Goal: Transaction & Acquisition: Purchase product/service

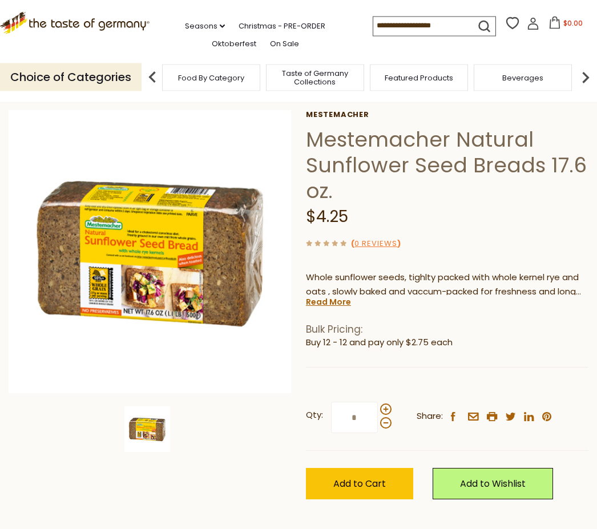
scroll to position [50, 0]
click at [379, 477] on span "Add to Cart" at bounding box center [359, 483] width 53 height 13
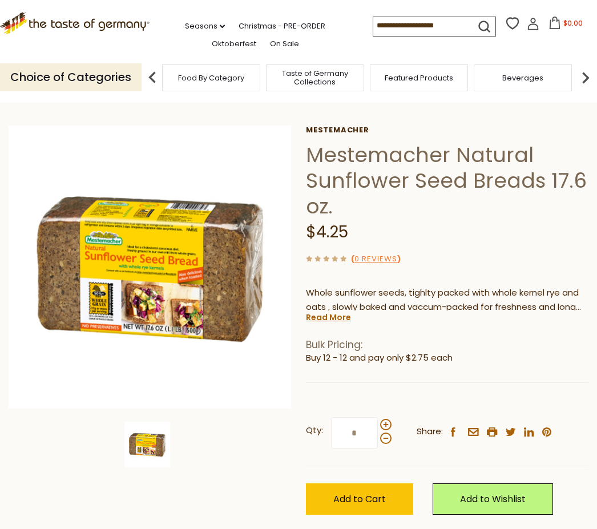
scroll to position [31, 0]
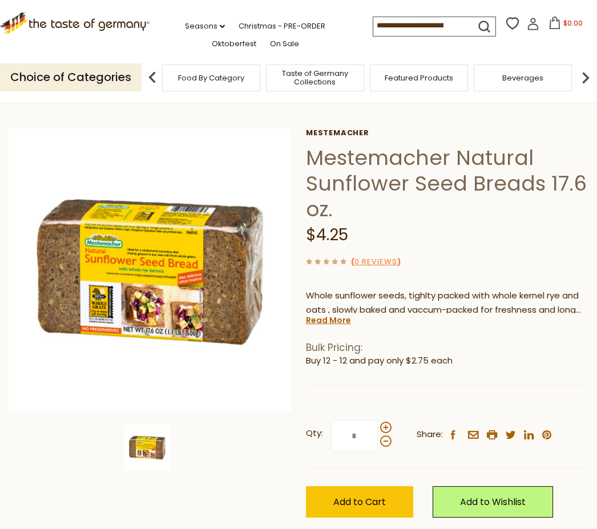
click at [380, 496] on span "Add to Cart" at bounding box center [359, 502] width 53 height 13
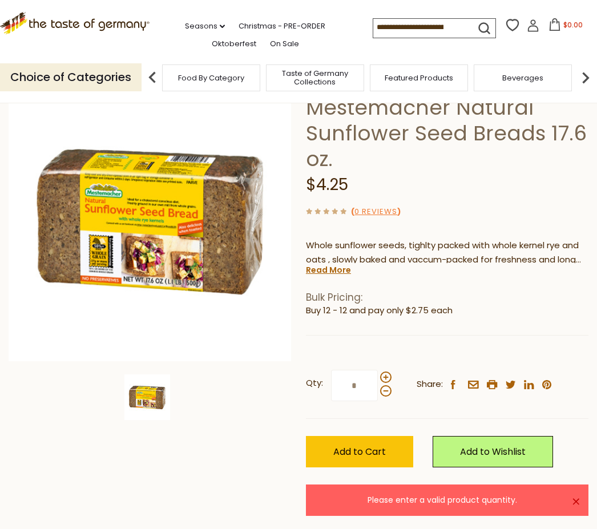
scroll to position [81, 0]
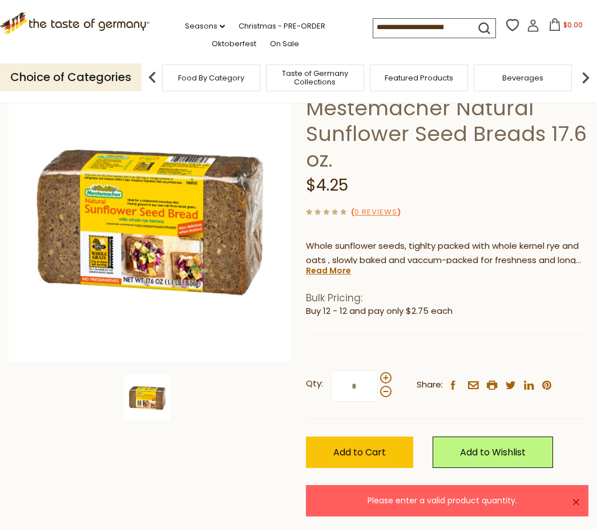
click at [369, 446] on span "Add to Cart" at bounding box center [359, 452] width 53 height 13
click at [385, 379] on span at bounding box center [385, 377] width 11 height 11
click at [378, 379] on input "*" at bounding box center [354, 386] width 47 height 31
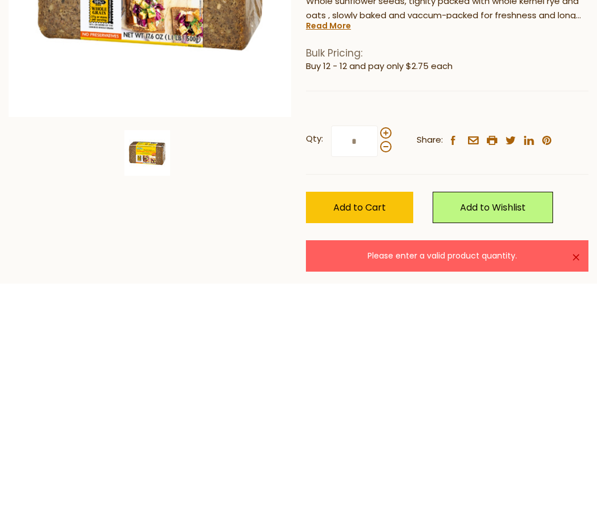
click at [385, 446] on span "Add to Cart" at bounding box center [359, 452] width 53 height 13
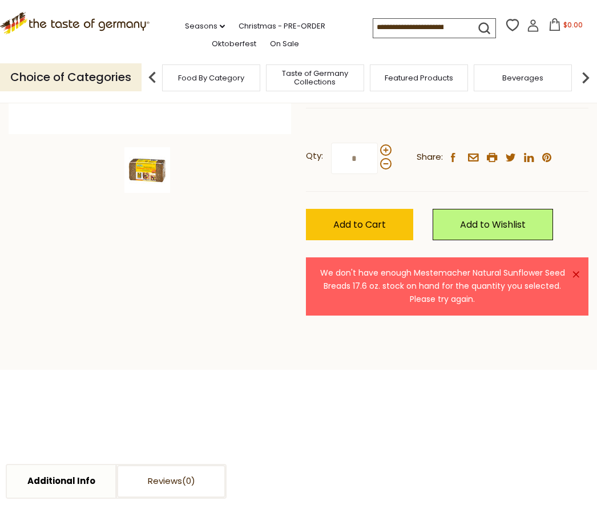
scroll to position [278, 0]
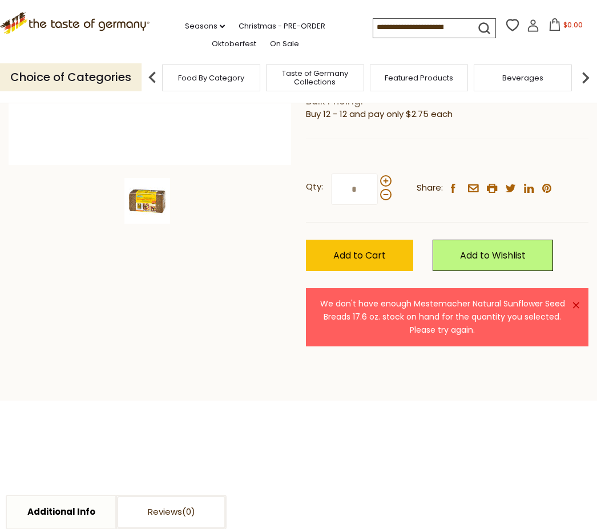
click at [388, 176] on span at bounding box center [385, 180] width 11 height 11
click at [378, 176] on input "*" at bounding box center [354, 189] width 47 height 31
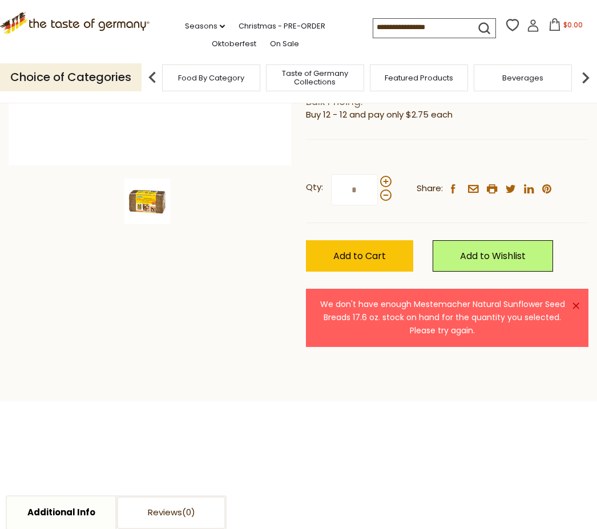
click at [389, 190] on span at bounding box center [385, 195] width 11 height 11
click at [378, 190] on input "*" at bounding box center [354, 189] width 47 height 31
click at [388, 196] on span at bounding box center [385, 195] width 11 height 11
click at [378, 196] on input "*" at bounding box center [354, 189] width 47 height 31
click at [387, 177] on span at bounding box center [385, 181] width 11 height 11
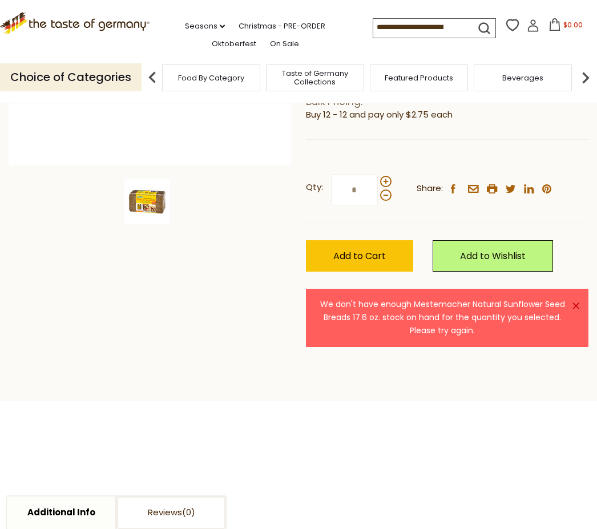
click at [378, 177] on input "*" at bounding box center [354, 189] width 47 height 31
click at [386, 192] on span at bounding box center [385, 195] width 11 height 11
click at [378, 192] on input "*" at bounding box center [354, 189] width 47 height 31
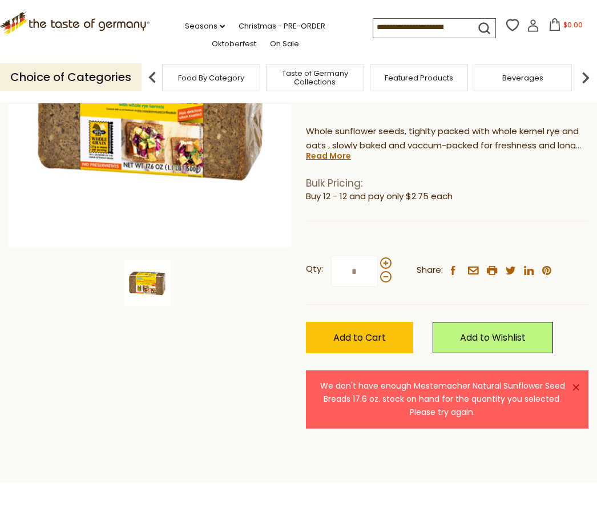
scroll to position [192, 0]
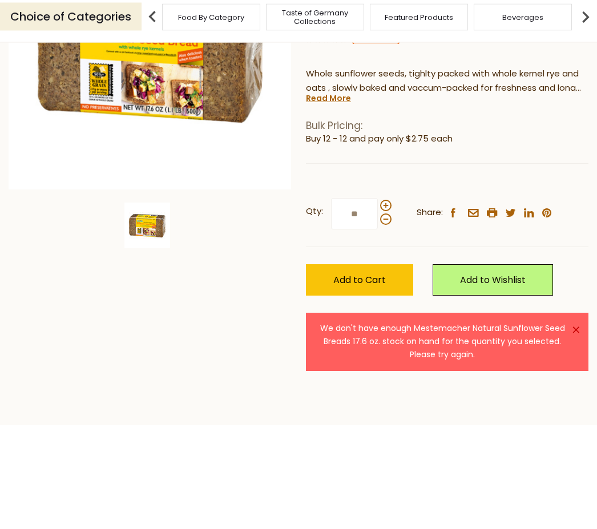
type input "*"
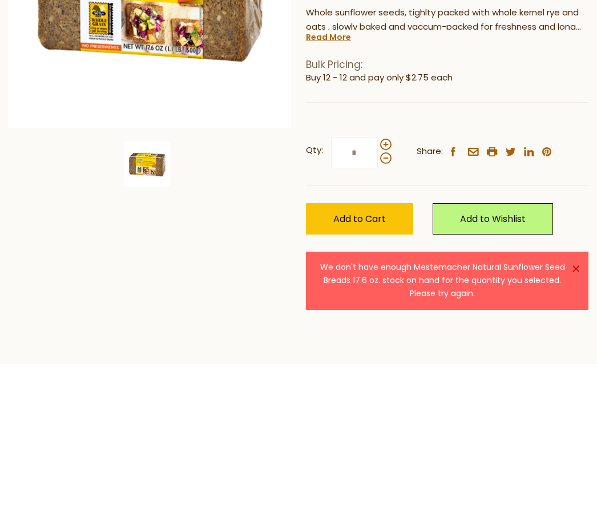
type input "*"
click at [375, 325] on button "Add to Cart" at bounding box center [359, 340] width 107 height 31
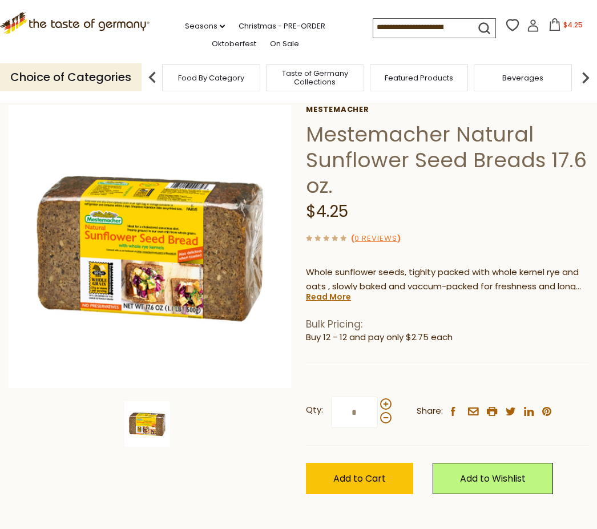
scroll to position [0, 0]
